Goal: Task Accomplishment & Management: Use online tool/utility

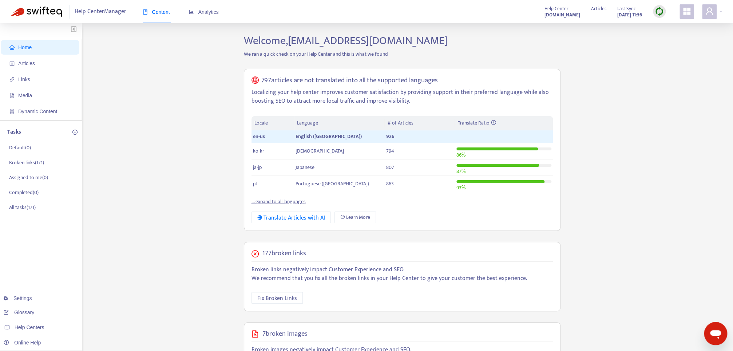
click at [530, 75] on div "797 articles are not translated into all the supported languages Localizing you…" at bounding box center [402, 150] width 317 height 162
click at [711, 15] on icon "user" at bounding box center [709, 11] width 9 height 9
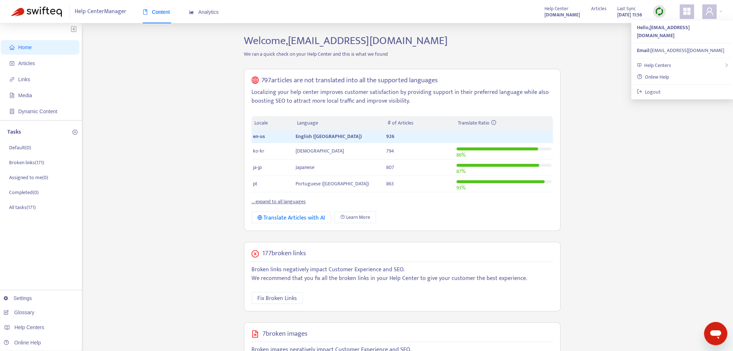
click at [600, 50] on div "Home Articles Links Media Dynamic Content Tasks Default ( 0 ) Broken links ( 17…" at bounding box center [366, 257] width 711 height 446
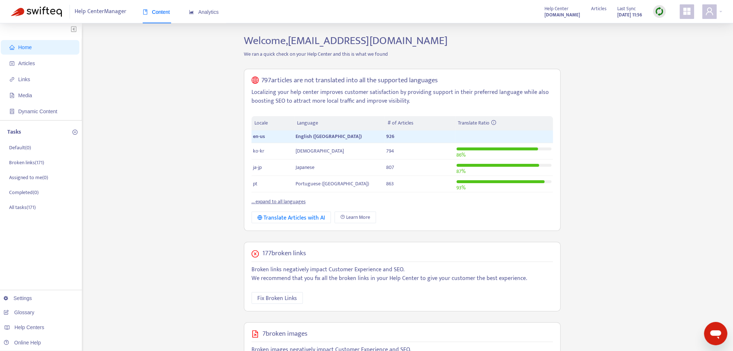
click at [193, 68] on div "Home Articles Links Media Dynamic Content Tasks Default ( 0 ) Broken links ( 17…" at bounding box center [366, 257] width 711 height 446
click at [15, 295] on link "Settings" at bounding box center [18, 298] width 28 height 6
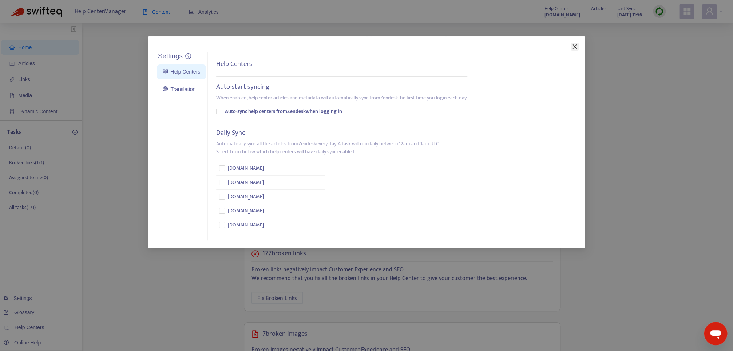
click at [574, 45] on icon "close" at bounding box center [575, 46] width 4 height 4
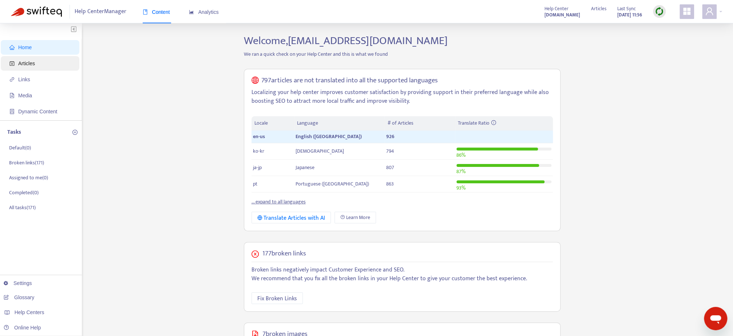
click at [44, 66] on span "Articles" at bounding box center [41, 63] width 64 height 15
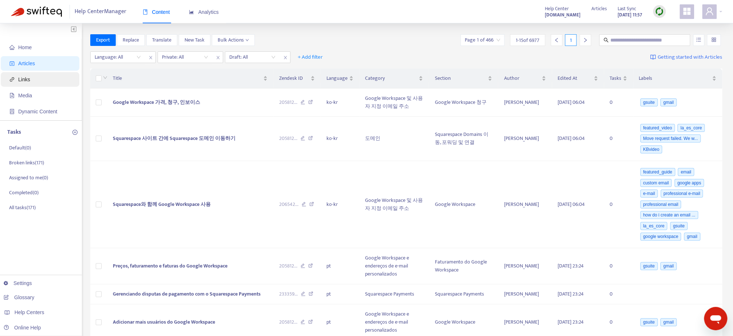
click at [20, 82] on span "Links" at bounding box center [24, 79] width 12 height 6
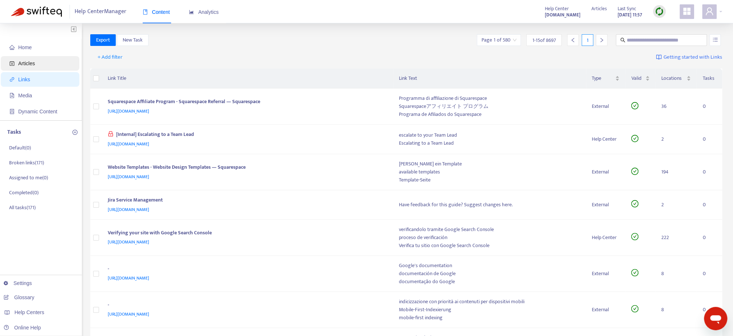
click at [28, 65] on span "Articles" at bounding box center [26, 63] width 17 height 6
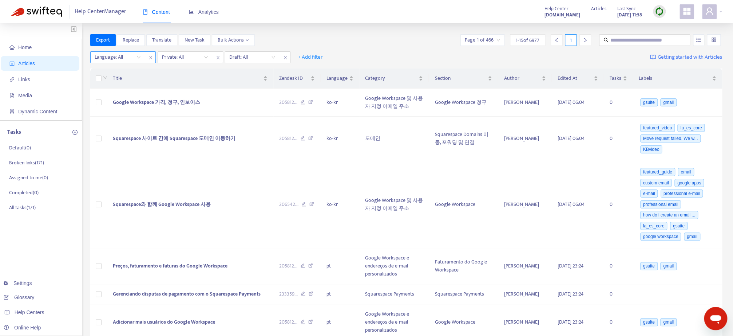
click at [138, 58] on div "Language: All" at bounding box center [118, 57] width 54 height 11
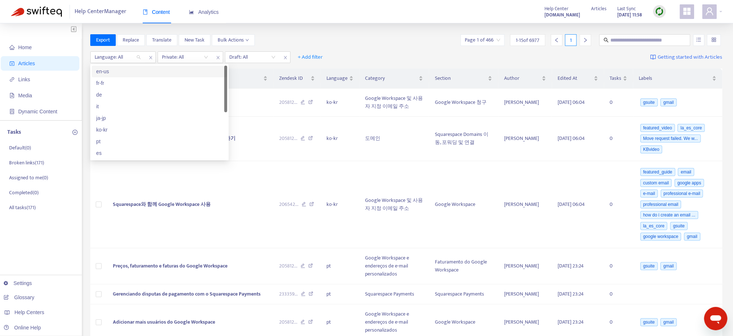
click at [127, 70] on div "en-us" at bounding box center [159, 71] width 127 height 8
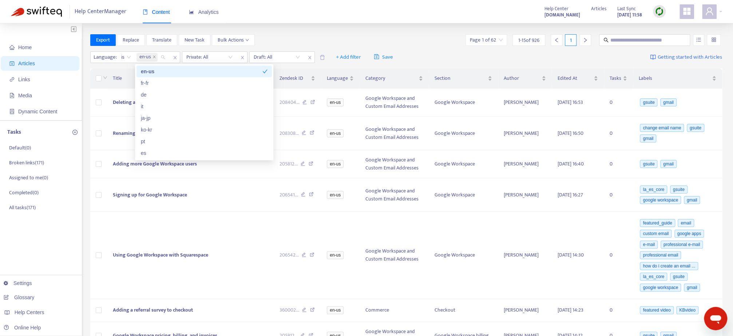
click at [298, 35] on div "Export Replace Translate New Task Bulk Actions Page 1 of 62 1 - 15 of 926 1" at bounding box center [406, 40] width 632 height 12
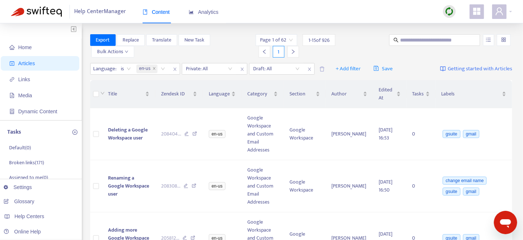
click at [229, 63] on input "search" at bounding box center [209, 68] width 46 height 11
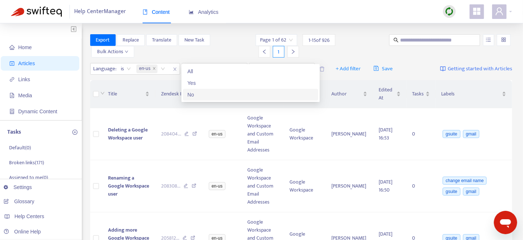
click at [203, 93] on div "No" at bounding box center [250, 95] width 127 height 8
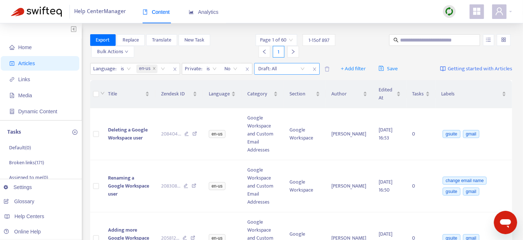
click at [300, 63] on input "search" at bounding box center [282, 68] width 46 height 11
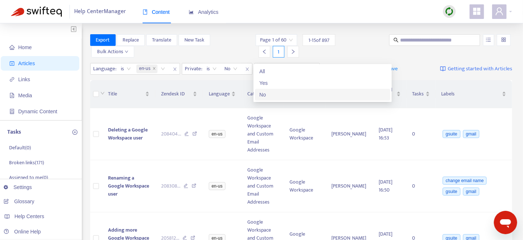
click at [277, 91] on div "No" at bounding box center [323, 95] width 127 height 8
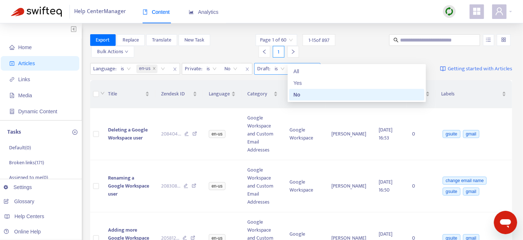
click at [302, 63] on span "No" at bounding box center [299, 68] width 13 height 11
click at [305, 71] on div "All" at bounding box center [357, 71] width 127 height 8
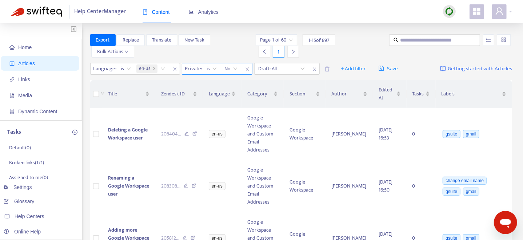
click at [196, 63] on span "Private :" at bounding box center [192, 68] width 21 height 11
click at [236, 63] on span "No" at bounding box center [231, 68] width 13 height 11
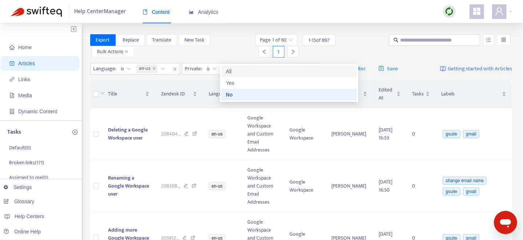
click at [239, 70] on div "All" at bounding box center [289, 71] width 127 height 8
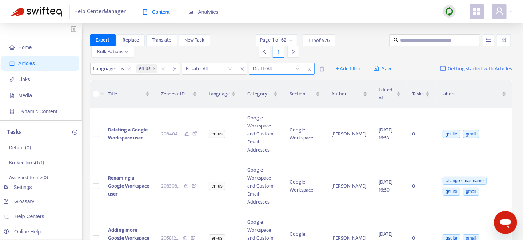
click at [300, 63] on input "search" at bounding box center [277, 68] width 46 height 11
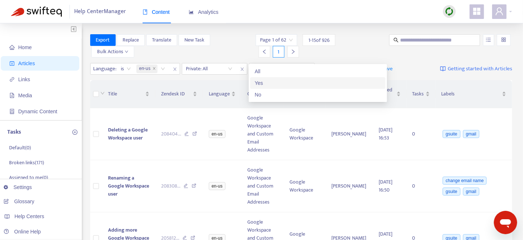
click at [279, 84] on div "Yes" at bounding box center [318, 83] width 127 height 8
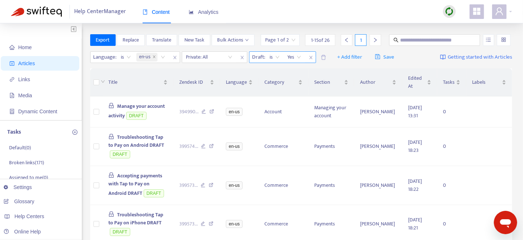
click at [299, 58] on span "Yes" at bounding box center [294, 57] width 13 height 11
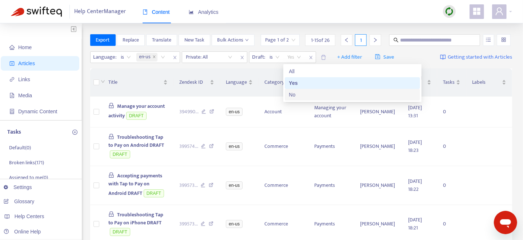
click at [296, 93] on div "No" at bounding box center [352, 95] width 127 height 8
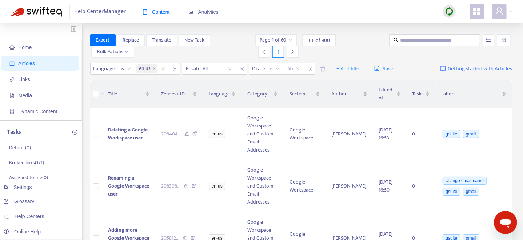
click at [326, 60] on div "Language : is en-us Private: All Draft : is No No + Add filter Save Getting sta…" at bounding box center [301, 68] width 423 height 17
click at [416, 40] on input "text" at bounding box center [435, 40] width 70 height 8
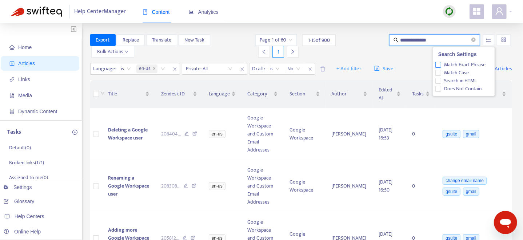
type input "**********"
click at [475, 64] on span "Match Exact Phrase" at bounding box center [465, 65] width 47 height 8
click at [464, 72] on span "Match Case" at bounding box center [457, 73] width 31 height 8
click at [447, 42] on input "**********" at bounding box center [435, 40] width 70 height 8
click at [403, 40] on input "**********" at bounding box center [435, 40] width 70 height 8
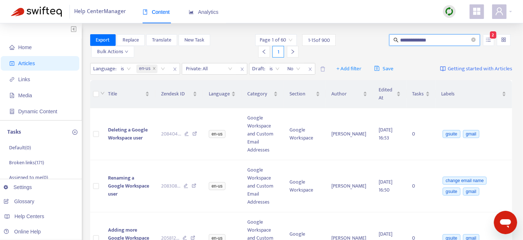
click at [442, 40] on input "**********" at bounding box center [435, 40] width 70 height 8
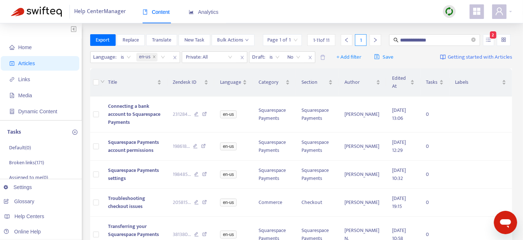
click at [104, 40] on span "Export" at bounding box center [103, 40] width 14 height 8
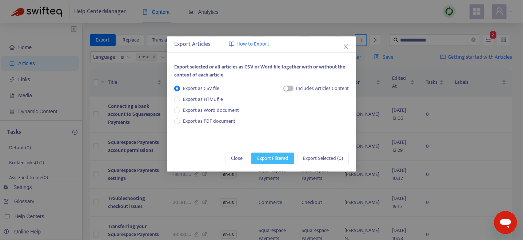
click at [274, 158] on span "Export Filtered" at bounding box center [272, 158] width 31 height 8
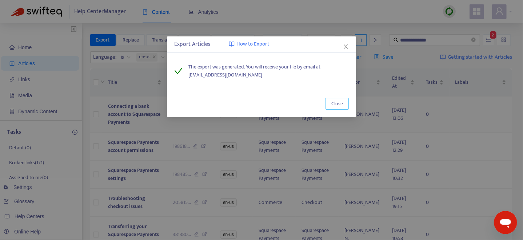
click at [336, 106] on span "Close" at bounding box center [338, 104] width 12 height 8
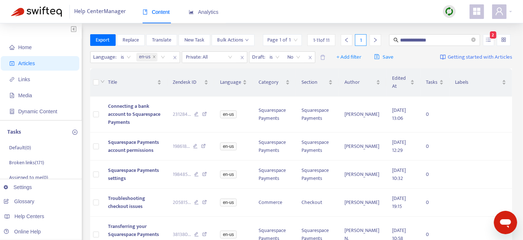
click at [419, 16] on div "Help Center Manager Content Analytics" at bounding box center [261, 11] width 523 height 23
click at [504, 40] on input "search" at bounding box center [504, 40] width 5 height 11
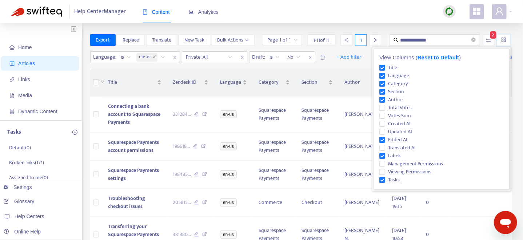
click at [505, 40] on input "search" at bounding box center [504, 40] width 5 height 11
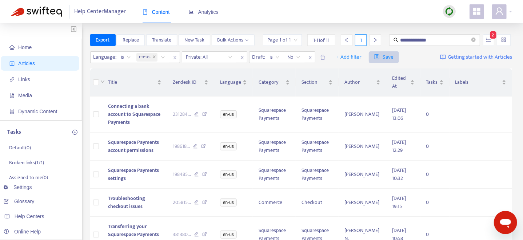
click at [387, 59] on span "Save" at bounding box center [384, 57] width 19 height 9
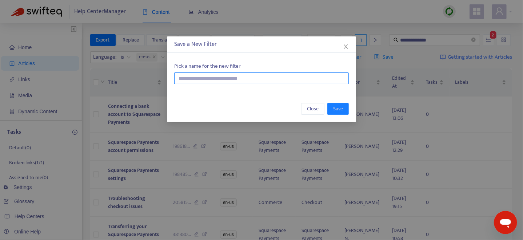
click at [207, 78] on input "text" at bounding box center [261, 78] width 175 height 12
type input "**********"
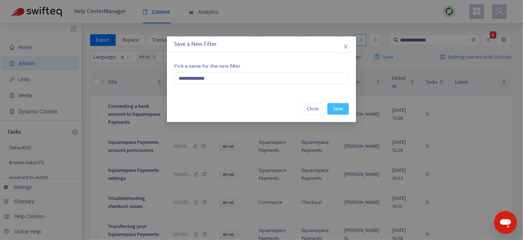
click at [336, 109] on span "Save" at bounding box center [338, 109] width 10 height 8
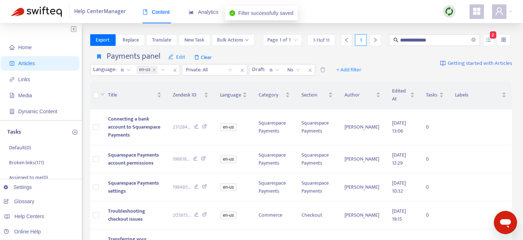
click at [365, 56] on div "Payments panel Edit Clear Language : is en-us Private: All Draft : is No + Add …" at bounding box center [228, 63] width 277 height 24
click at [506, 40] on input "search" at bounding box center [504, 40] width 5 height 11
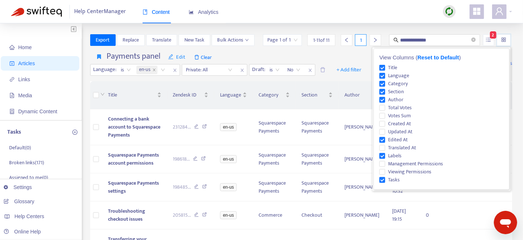
click at [506, 40] on input "search" at bounding box center [504, 40] width 5 height 11
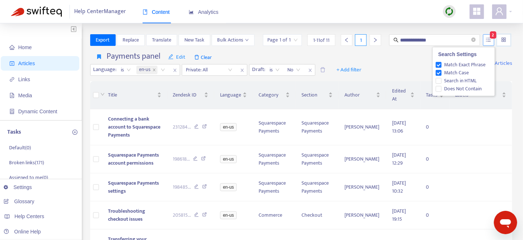
click at [489, 38] on icon "unordered-list" at bounding box center [489, 39] width 5 height 4
